Goal: Find specific page/section

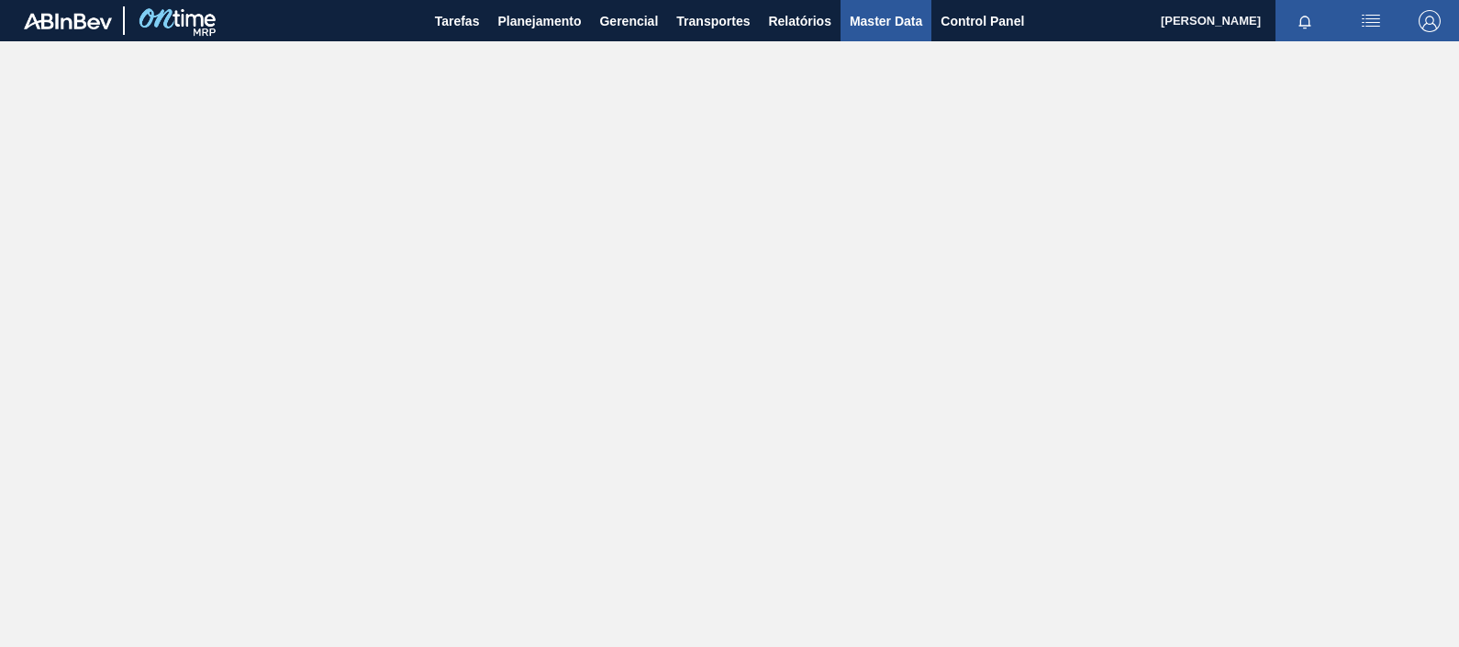
click at [880, 33] on button "Master Data" at bounding box center [885, 20] width 91 height 41
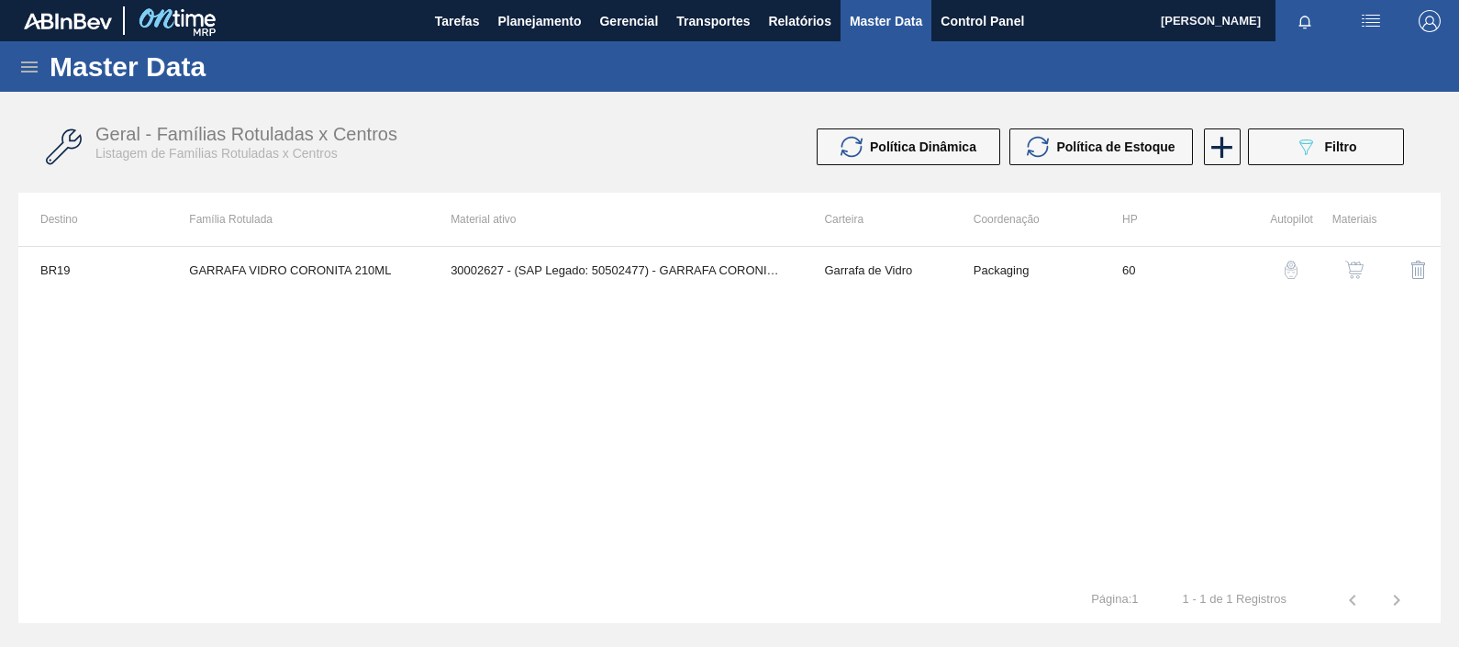
click at [25, 66] on icon at bounding box center [29, 66] width 17 height 11
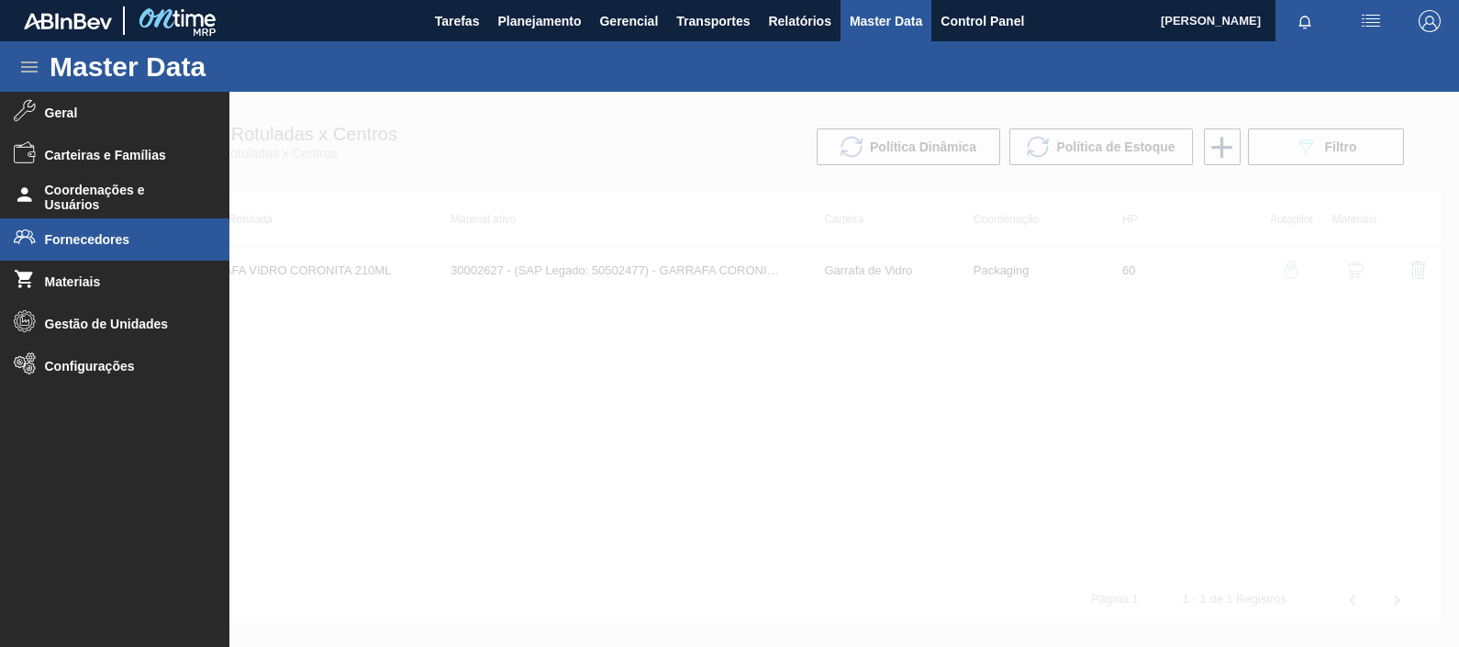
click at [87, 227] on li "Fornecedores" at bounding box center [114, 239] width 229 height 42
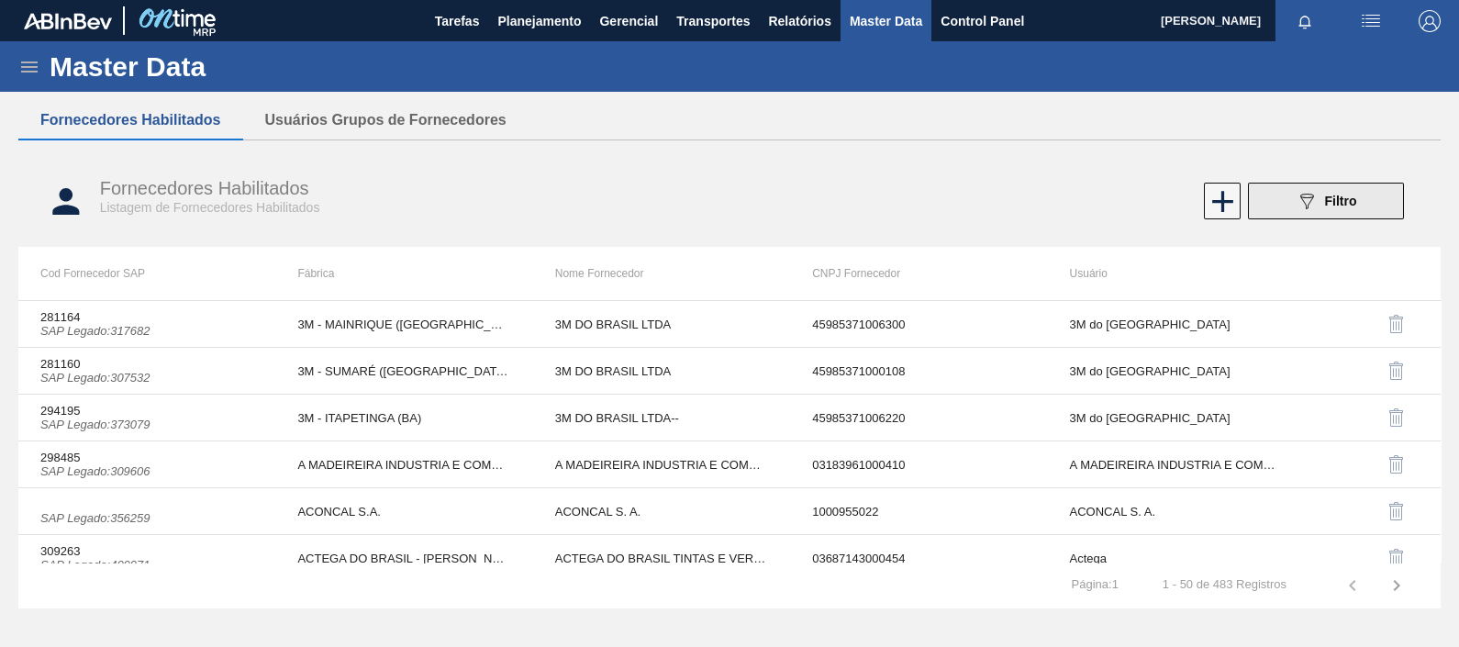
click at [1360, 201] on button "089F7B8B-B2A5-4AFE-B5C0-19BA573D28AC Filtro" at bounding box center [1326, 201] width 156 height 37
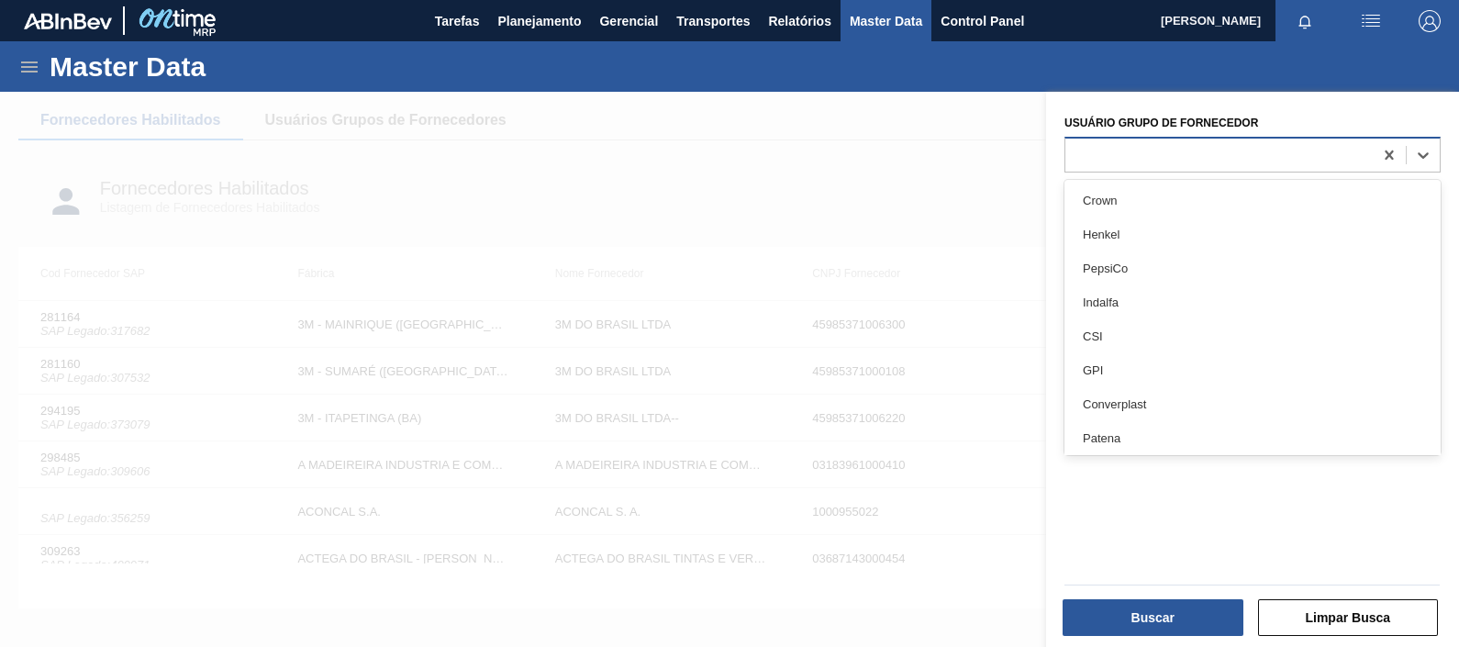
click at [1147, 161] on div at bounding box center [1218, 154] width 307 height 27
type Fornecedor "ball"
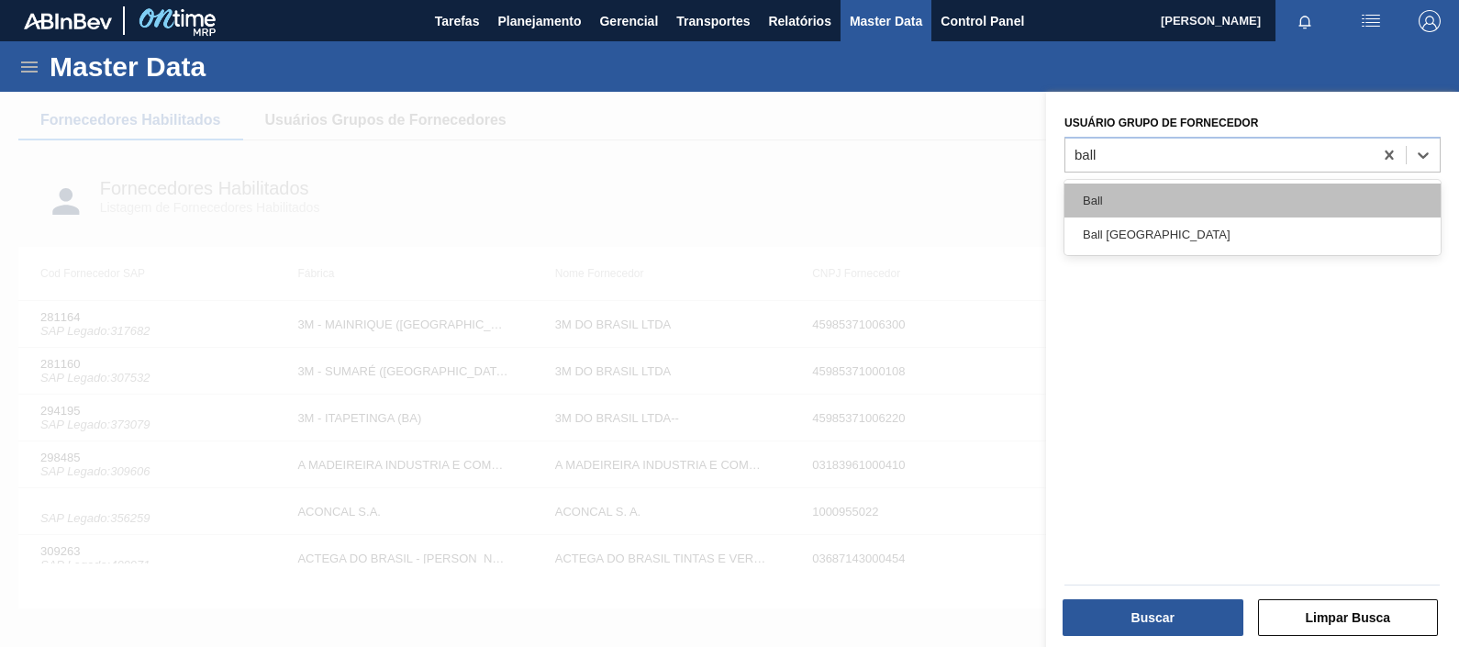
click at [1140, 199] on div "Ball" at bounding box center [1252, 200] width 376 height 34
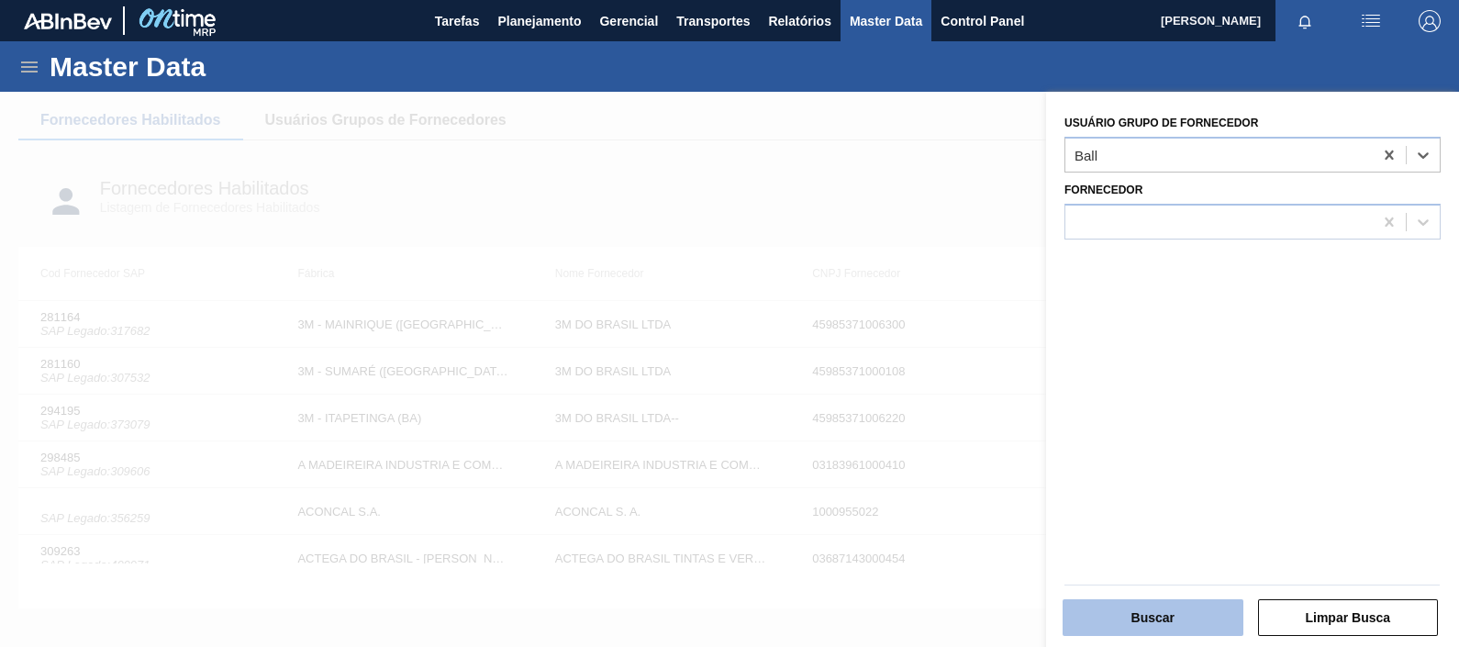
click at [1147, 612] on button "Buscar" at bounding box center [1152, 617] width 181 height 37
